Goal: Task Accomplishment & Management: Use online tool/utility

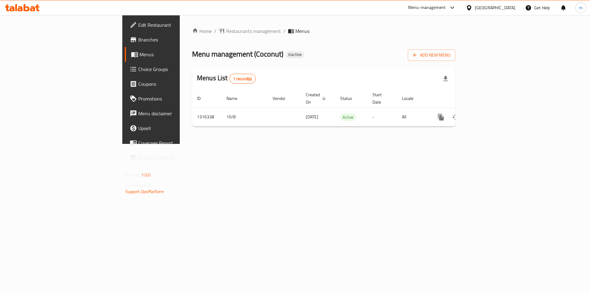
click at [138, 27] on span "Edit Restaurant" at bounding box center [177, 24] width 78 height 7
click at [138, 40] on span "Branches" at bounding box center [177, 39] width 78 height 7
click at [138, 25] on span "Edit Restaurant" at bounding box center [177, 24] width 78 height 7
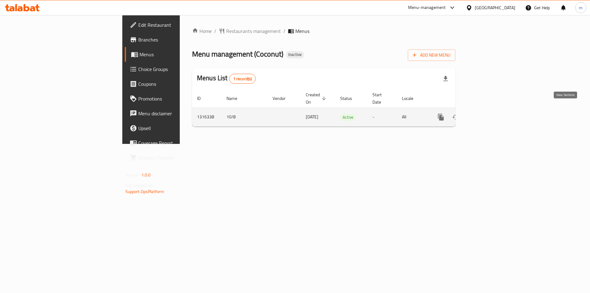
click at [493, 113] on link "enhanced table" at bounding box center [485, 117] width 15 height 15
click at [489, 114] on icon "enhanced table" at bounding box center [485, 117] width 7 height 7
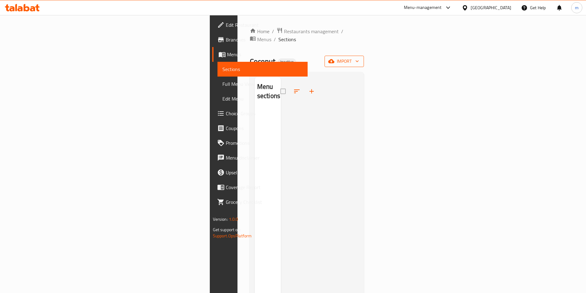
click at [359, 57] on span "import" at bounding box center [344, 61] width 30 height 8
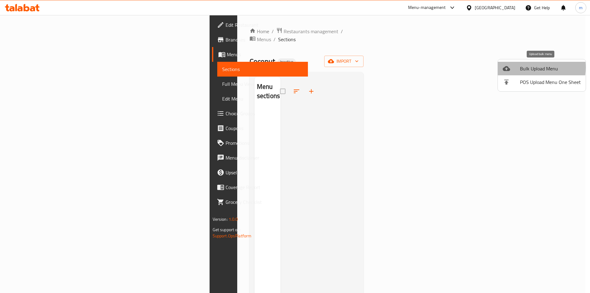
click at [521, 67] on span "Bulk Upload Menu" at bounding box center [550, 68] width 61 height 7
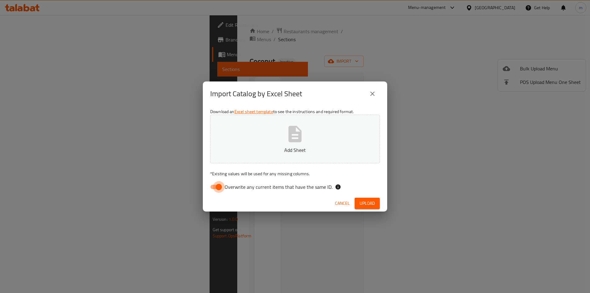
click at [220, 185] on input "Overwrite any current items that have the same ID." at bounding box center [218, 187] width 35 height 12
checkbox input "false"
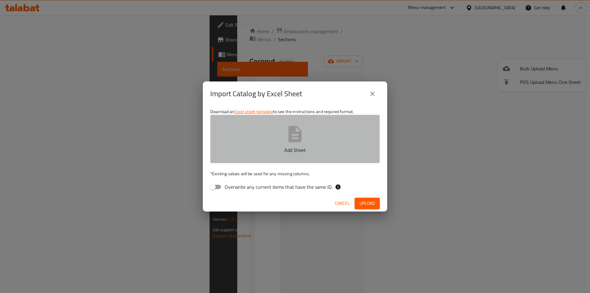
click at [303, 140] on icon "button" at bounding box center [295, 134] width 20 height 20
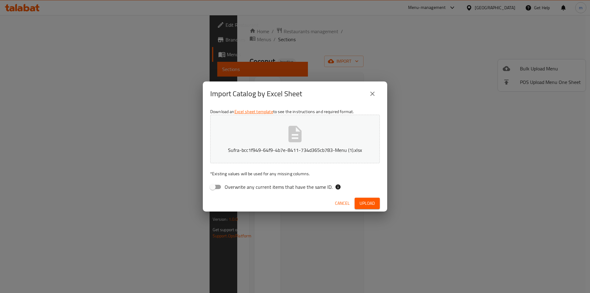
click at [374, 203] on span "Upload" at bounding box center [367, 204] width 15 height 8
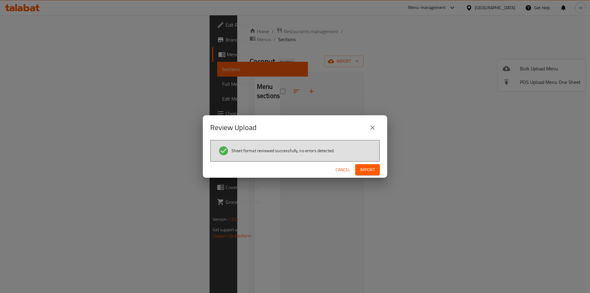
click at [370, 168] on span "Import" at bounding box center [367, 170] width 15 height 8
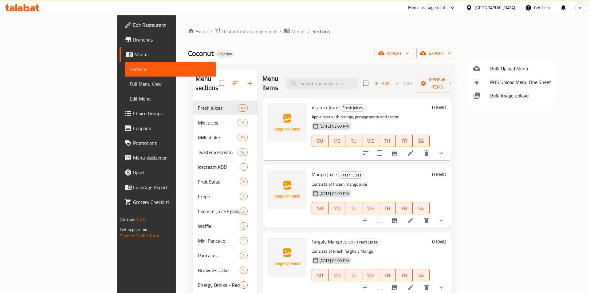
click at [430, 55] on div at bounding box center [295, 146] width 590 height 293
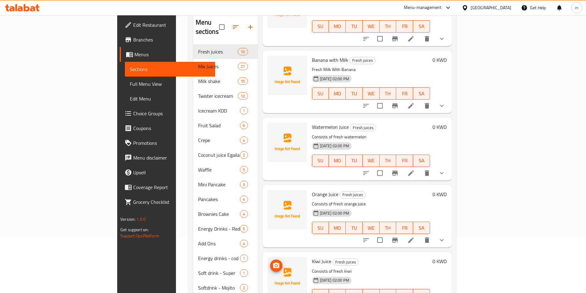
scroll to position [86, 0]
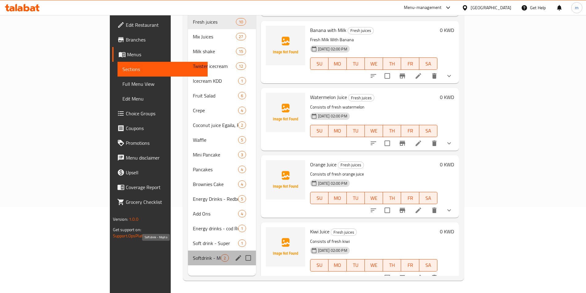
click at [193, 254] on span "Softdrink - Mojito" at bounding box center [207, 257] width 28 height 7
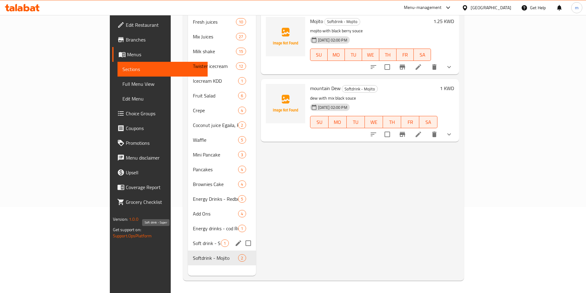
click at [193, 240] on span "Soft drink - Super" at bounding box center [207, 243] width 28 height 7
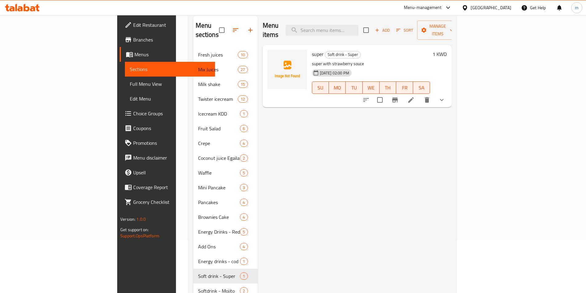
scroll to position [61, 0]
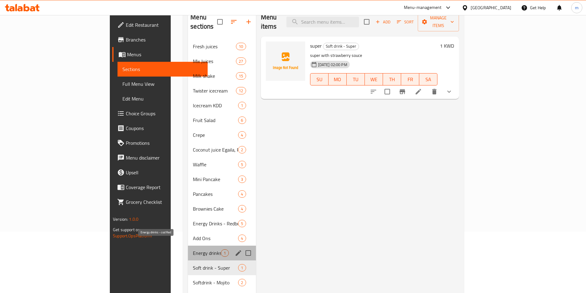
click at [193, 249] on span "Energy drinks - cod Red" at bounding box center [207, 252] width 28 height 7
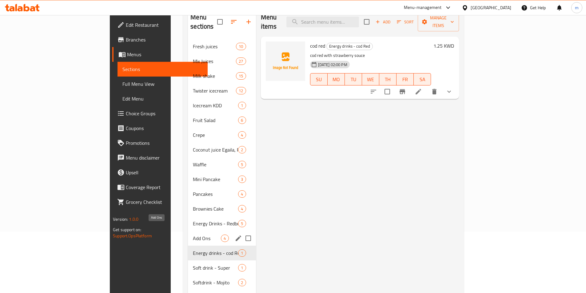
click at [193, 235] on span "Add Ons" at bounding box center [207, 238] width 28 height 7
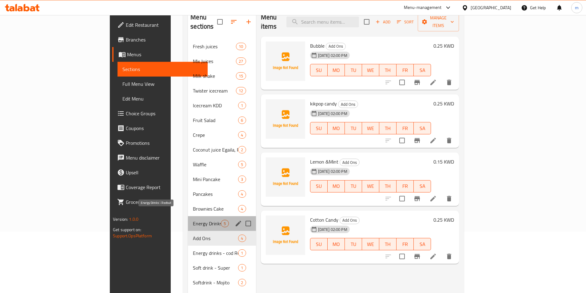
click at [193, 220] on span "Energy Drinks - Redbull" at bounding box center [207, 223] width 28 height 7
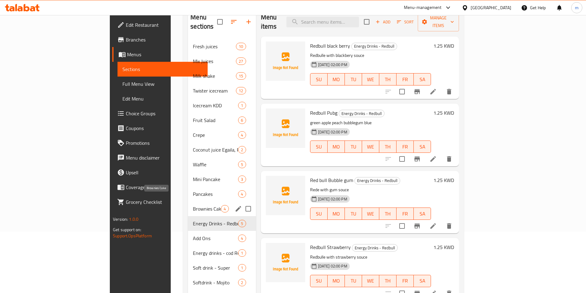
click at [193, 205] on span "Brownies Cake" at bounding box center [207, 208] width 28 height 7
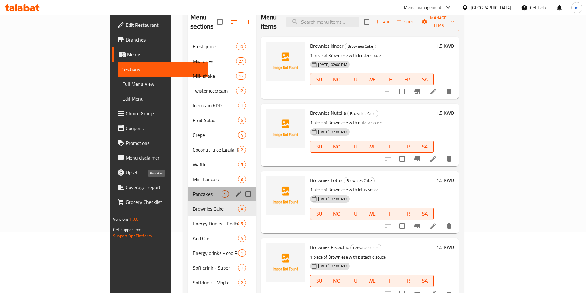
click at [193, 190] on span "Pancakes" at bounding box center [207, 193] width 28 height 7
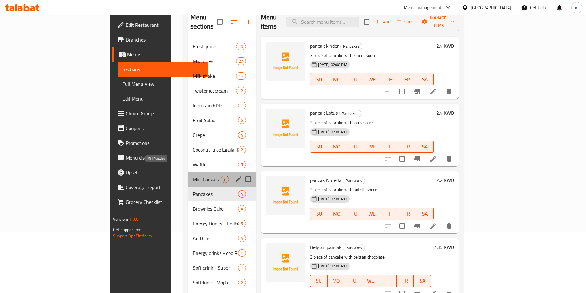
click at [193, 176] on span "Mini Pancake" at bounding box center [207, 179] width 28 height 7
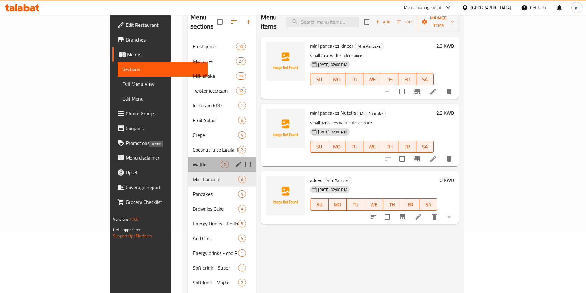
click at [193, 161] on span "Waffle" at bounding box center [207, 164] width 28 height 7
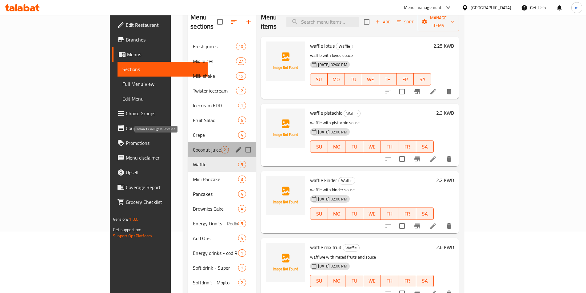
click at [193, 146] on span "Coconut juice Egaila, Price list" at bounding box center [207, 149] width 28 height 7
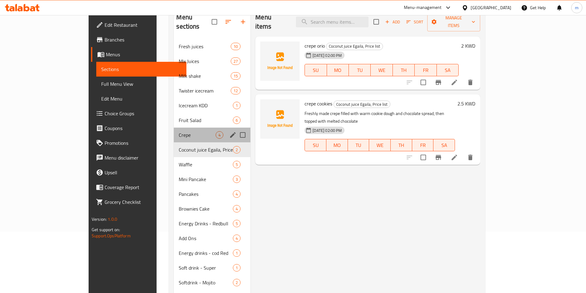
click at [174, 130] on div "Crepe 4" at bounding box center [212, 135] width 77 height 15
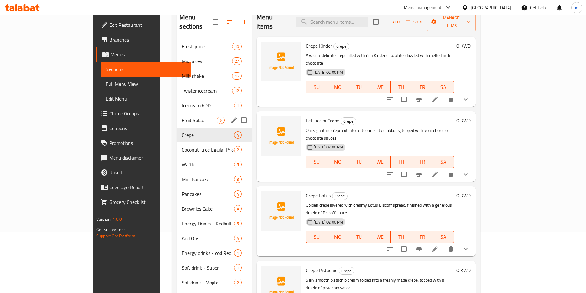
click at [177, 101] on div "Icecream KDD 1" at bounding box center [214, 105] width 75 height 15
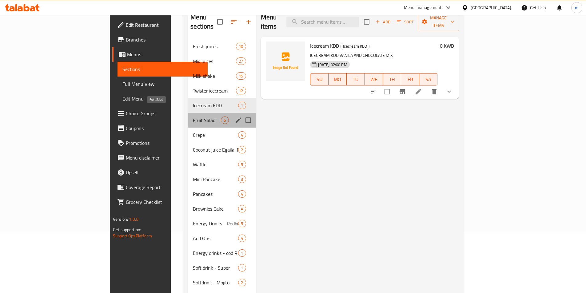
drag, startPoint x: 134, startPoint y: 111, endPoint x: 134, endPoint y: 103, distance: 8.3
click at [193, 117] on span "Fruit Salad" at bounding box center [207, 120] width 28 height 7
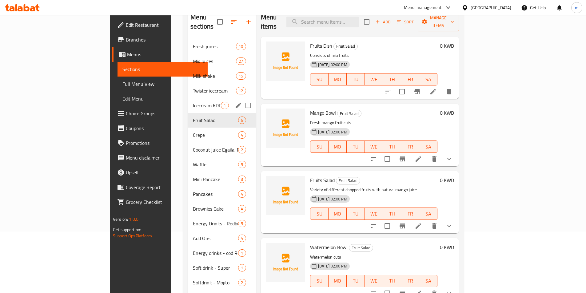
click at [188, 88] on div "Fresh juices 10 Mix Juices 27 Milk shake 15 Twister icecream 12 Icecream KDD 1 …" at bounding box center [222, 164] width 68 height 251
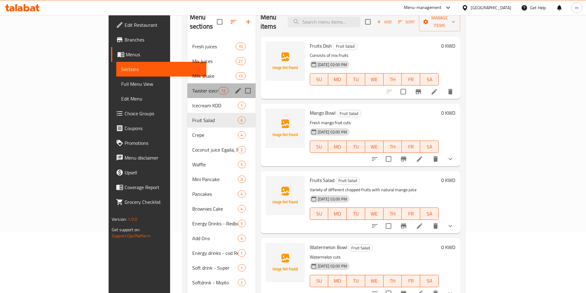
click at [187, 83] on div "Twister icecream 12" at bounding box center [221, 90] width 68 height 15
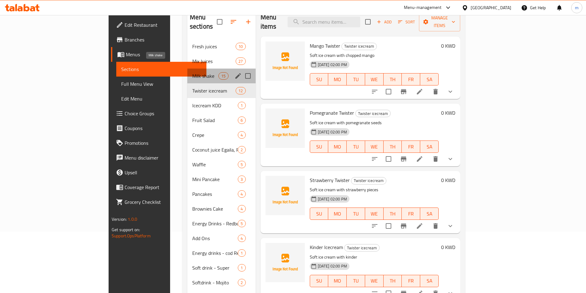
click at [192, 72] on span "Milk shake" at bounding box center [205, 75] width 26 height 7
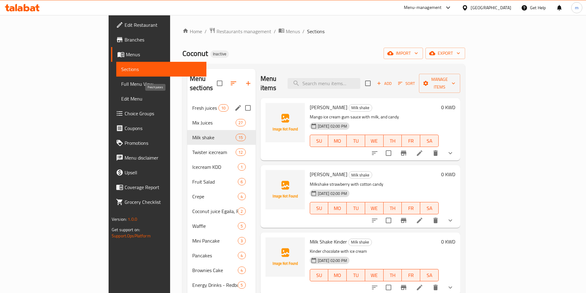
click at [192, 104] on span "Fresh juices" at bounding box center [205, 107] width 26 height 7
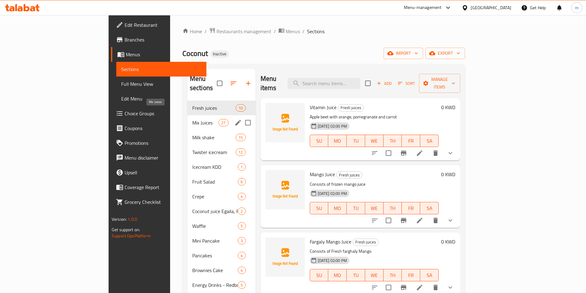
click at [192, 119] on span "Mix Juices" at bounding box center [205, 122] width 26 height 7
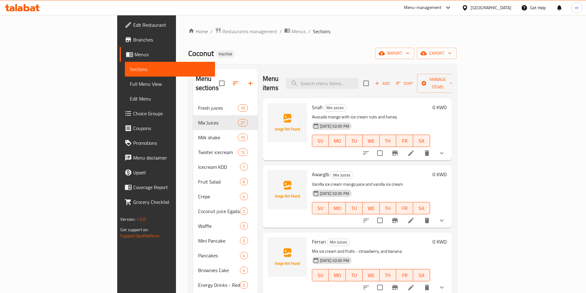
click at [130, 85] on span "Full Menu View" at bounding box center [170, 83] width 80 height 7
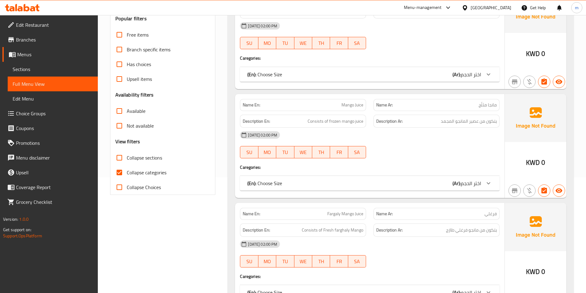
scroll to position [154, 0]
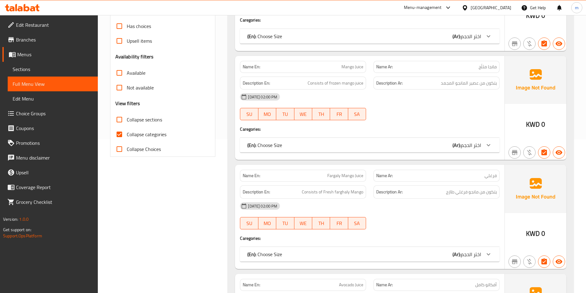
click at [146, 137] on span "Collapse categories" at bounding box center [147, 134] width 40 height 7
click at [127, 137] on input "Collapse categories" at bounding box center [119, 134] width 15 height 15
checkbox input "false"
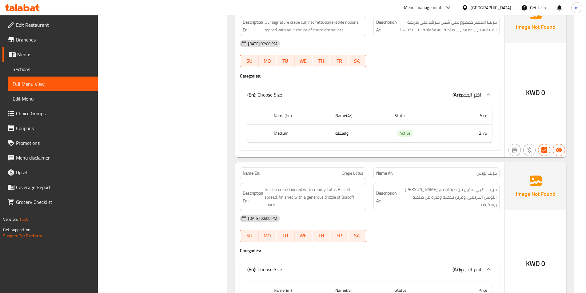
scroll to position [13773, 0]
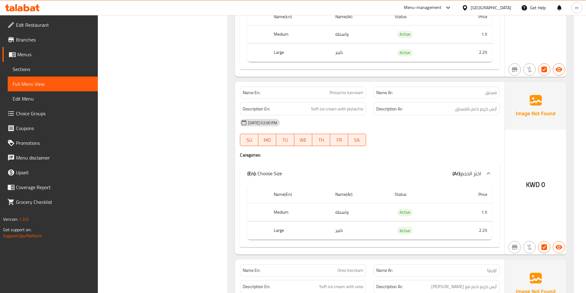
scroll to position [11190, 0]
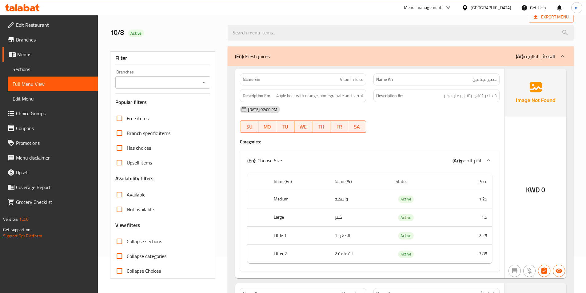
scroll to position [0, 0]
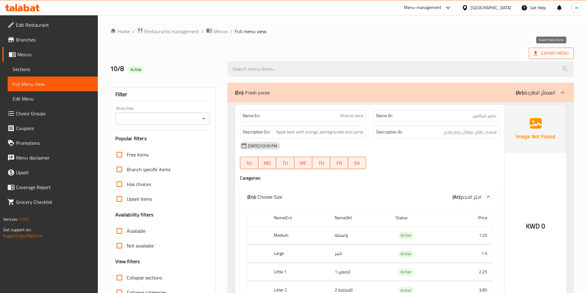
click at [553, 53] on span "Export Menu" at bounding box center [550, 54] width 35 height 8
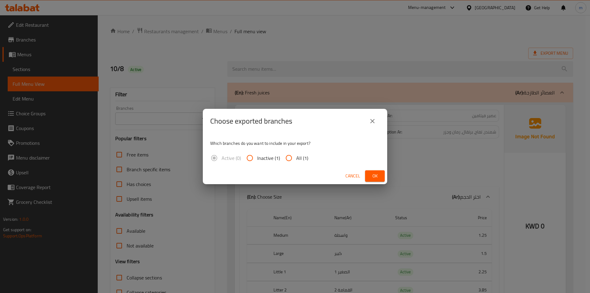
click at [288, 158] on input "All (1)" at bounding box center [289, 158] width 15 height 15
radio input "true"
click at [374, 176] on span "Ok" at bounding box center [375, 176] width 10 height 8
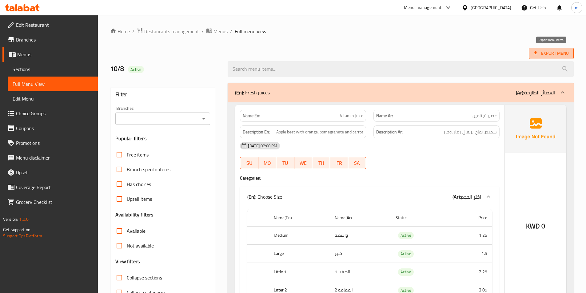
click at [541, 55] on span "Export Menu" at bounding box center [550, 54] width 35 height 8
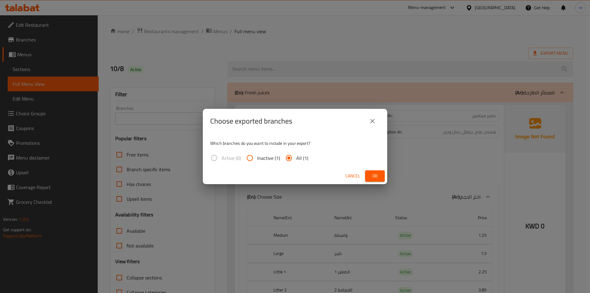
click at [377, 178] on span "Ok" at bounding box center [375, 176] width 10 height 8
